Goal: Information Seeking & Learning: Learn about a topic

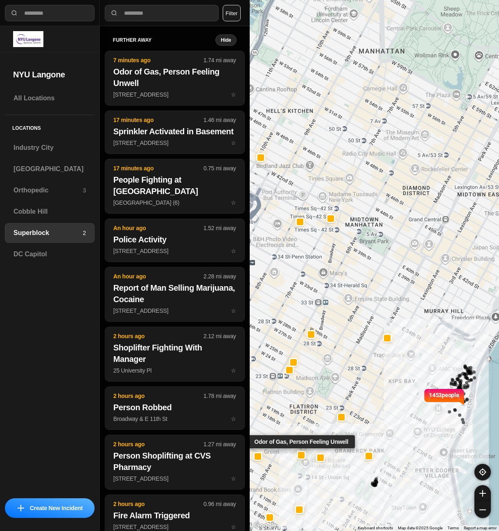
select select "*"
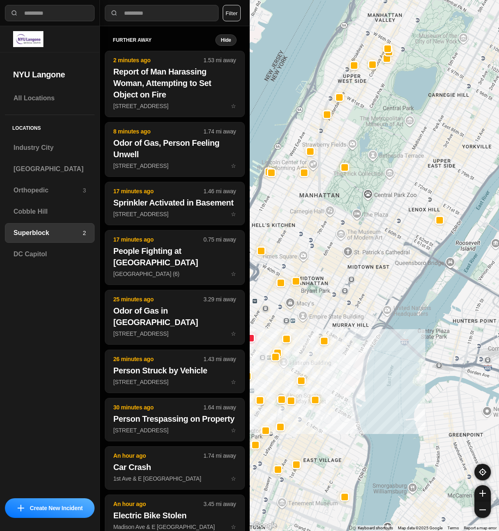
drag, startPoint x: 379, startPoint y: 220, endPoint x: 325, endPoint y: 253, distance: 63.1
click at [325, 253] on div at bounding box center [375, 265] width 250 height 531
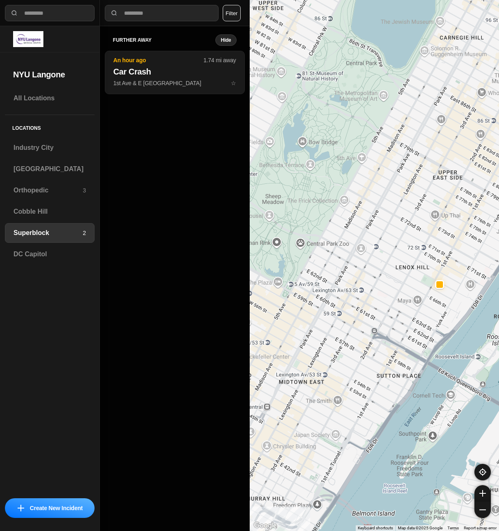
drag, startPoint x: 394, startPoint y: 258, endPoint x: 350, endPoint y: 310, distance: 67.4
click at [337, 332] on div "1453 people" at bounding box center [375, 265] width 250 height 531
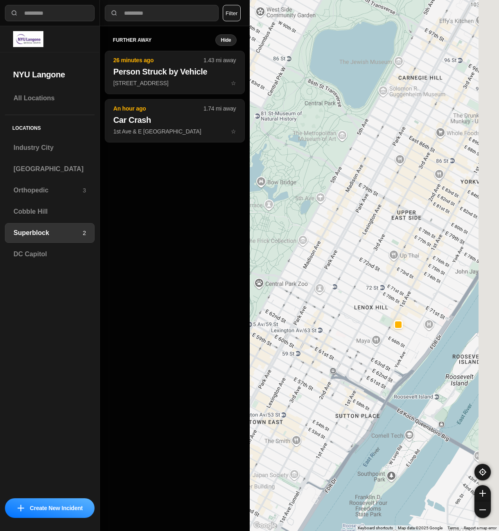
drag, startPoint x: 411, startPoint y: 233, endPoint x: 361, endPoint y: 283, distance: 70.9
click at [361, 283] on div "1453 people" at bounding box center [375, 265] width 250 height 531
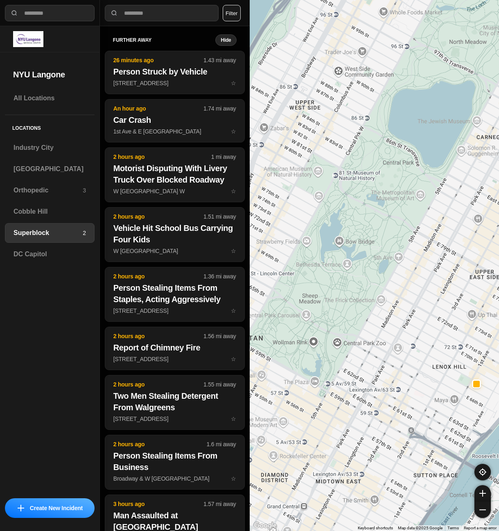
drag, startPoint x: 398, startPoint y: 267, endPoint x: 484, endPoint y: 317, distance: 99.5
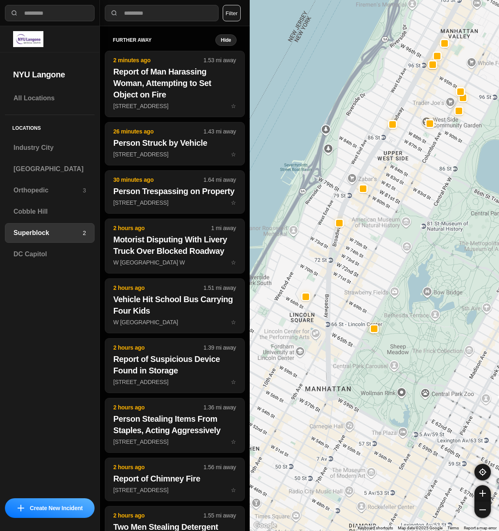
drag, startPoint x: 317, startPoint y: 224, endPoint x: 411, endPoint y: 278, distance: 108.2
click at [411, 278] on div "1453 people" at bounding box center [375, 265] width 250 height 531
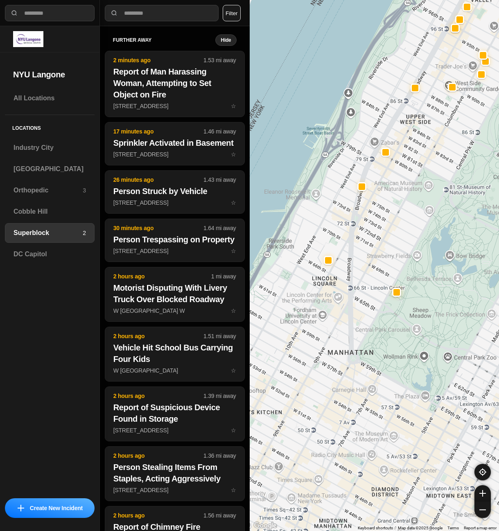
drag, startPoint x: 364, startPoint y: 300, endPoint x: 388, endPoint y: 263, distance: 43.6
click at [388, 263] on div "1453 people" at bounding box center [375, 265] width 250 height 531
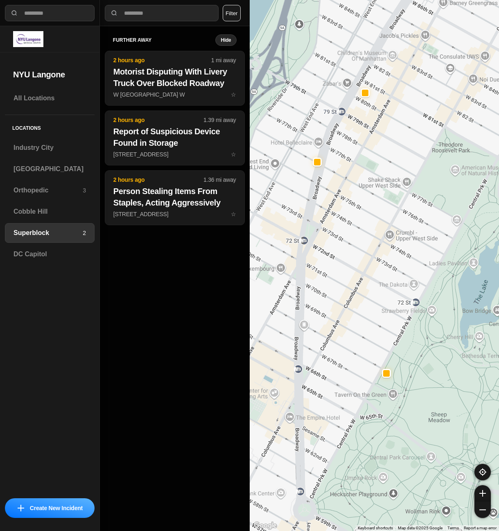
drag, startPoint x: 372, startPoint y: 229, endPoint x: 376, endPoint y: 231, distance: 4.4
click at [376, 231] on div "1453 people" at bounding box center [375, 265] width 250 height 531
click at [317, 163] on div at bounding box center [317, 161] width 7 height 7
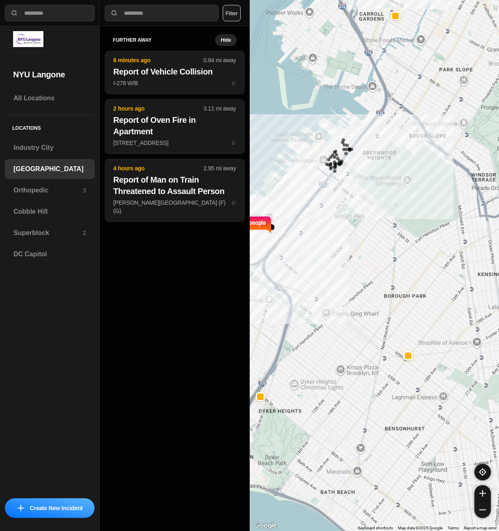
select select "*"
